Goal: Download file/media

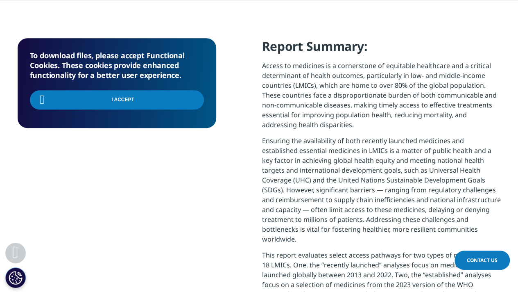
scroll to position [319, 0]
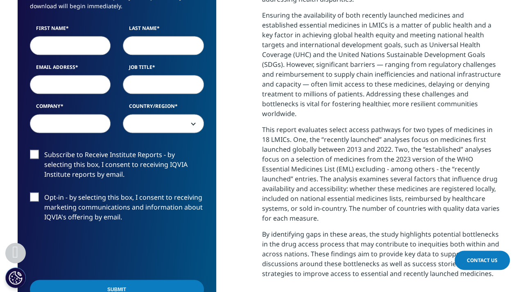
scroll to position [475, 0]
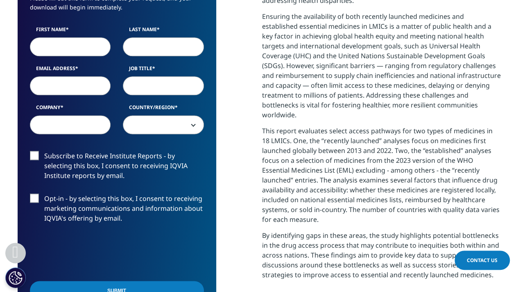
click at [78, 50] on input "First Name" at bounding box center [70, 46] width 81 height 19
type input "Esai"
type input "Lopez"
type input "edlopez@wpi.edu"
select select "[GEOGRAPHIC_DATA]"
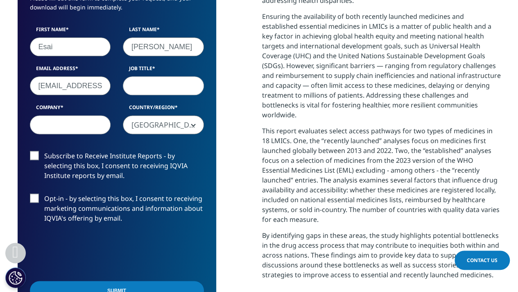
click at [77, 120] on input "Company" at bounding box center [70, 124] width 81 height 19
click at [162, 82] on input "Job Title" at bounding box center [163, 85] width 81 height 19
type input "Researcher"
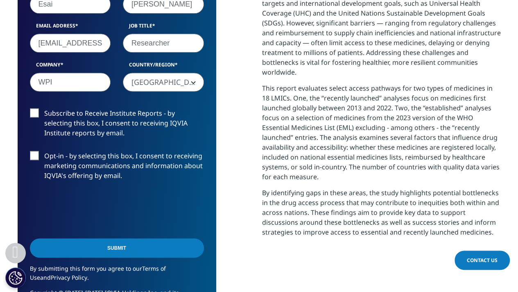
scroll to position [518, 0]
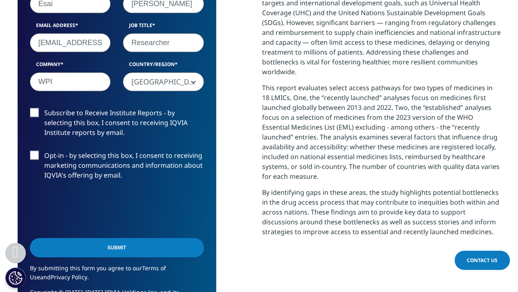
type input "WPI"
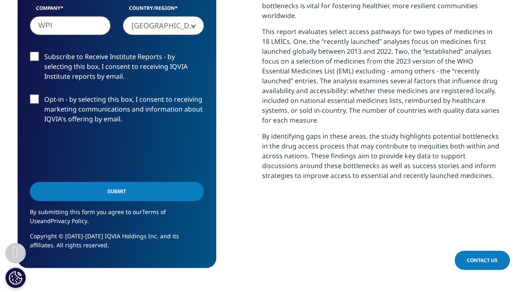
scroll to position [582, 0]
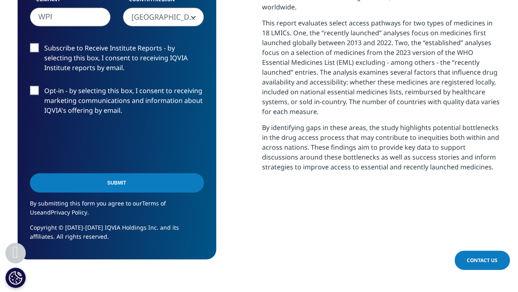
click at [97, 194] on div "Submit" at bounding box center [117, 183] width 174 height 29
click at [115, 177] on input "Submit" at bounding box center [117, 182] width 174 height 19
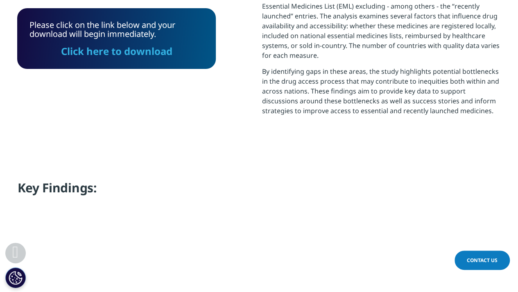
scroll to position [636, 0]
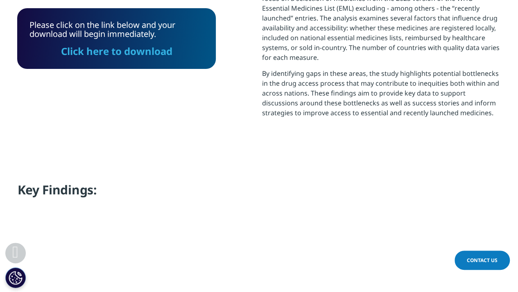
click at [129, 49] on link "Click here to download" at bounding box center [116, 51] width 111 height 14
